Goal: Find specific page/section

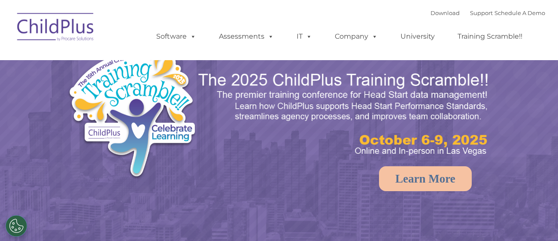
select select "MEDIUM"
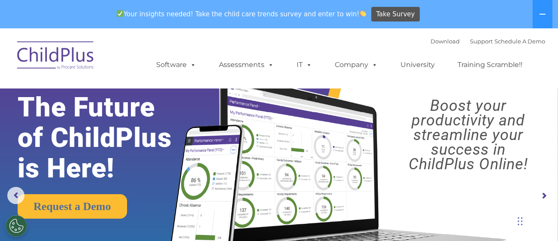
click at [59, 54] on img at bounding box center [56, 56] width 86 height 43
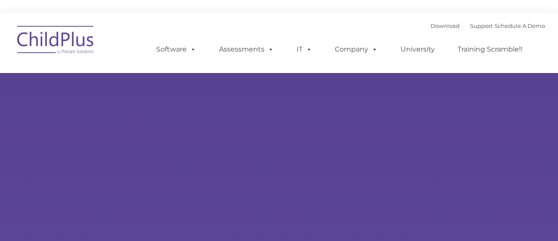
type input ""
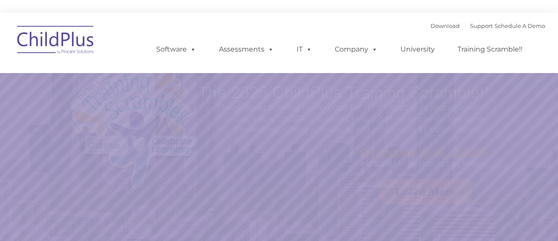
select select "MEDIUM"
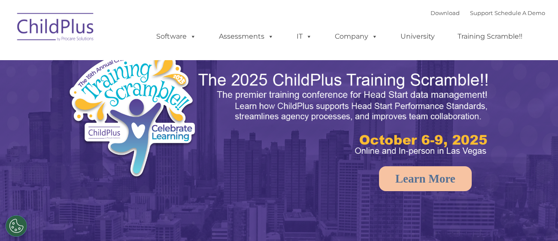
select select "MEDIUM"
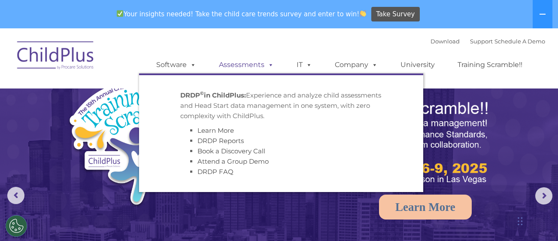
click at [263, 66] on link "Assessments" at bounding box center [246, 64] width 72 height 17
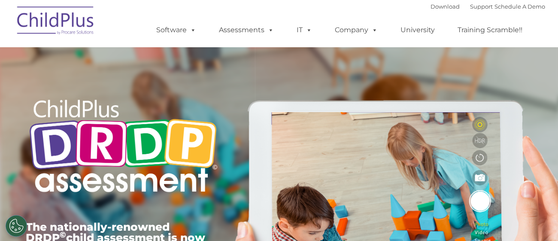
type input ""
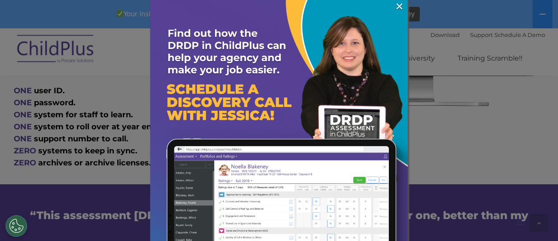
scroll to position [530, 0]
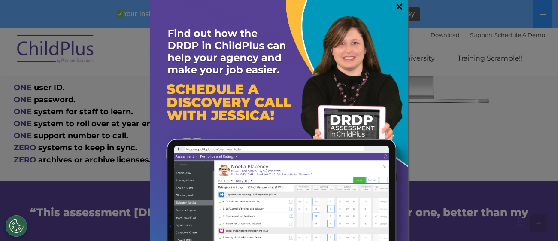
click at [398, 6] on link "×" at bounding box center [400, 6] width 10 height 9
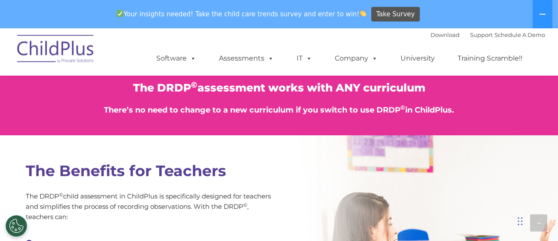
scroll to position [1070, 0]
